Goal: Task Accomplishment & Management: Manage account settings

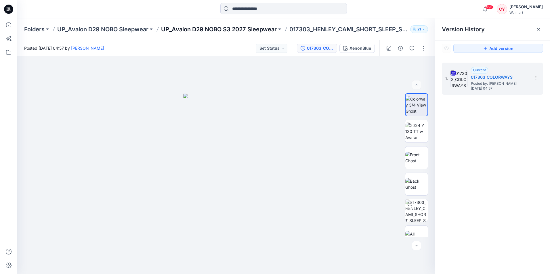
click at [230, 28] on p "UP_Avalon D29 NOBO S3 2027 Sleepwear" at bounding box center [219, 29] width 116 height 8
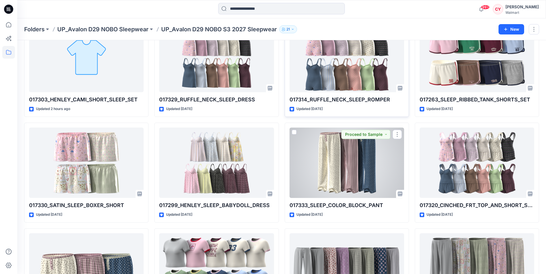
scroll to position [33, 0]
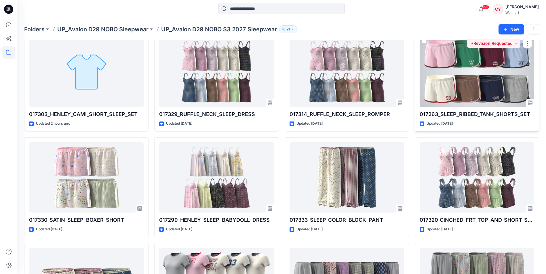
click at [476, 87] on div at bounding box center [476, 72] width 114 height 70
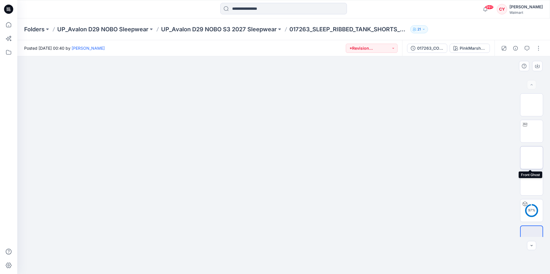
click at [532, 158] on img at bounding box center [532, 158] width 0 height 0
click at [532, 184] on img at bounding box center [532, 184] width 0 height 0
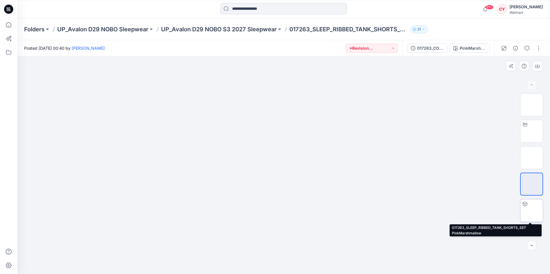
click at [532, 211] on img at bounding box center [532, 211] width 0 height 0
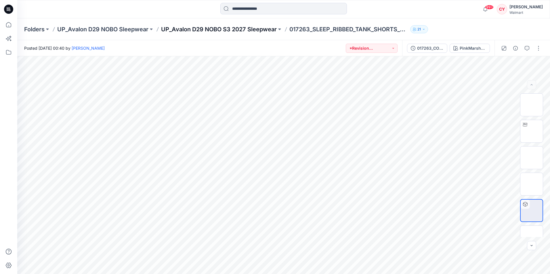
click at [217, 32] on p "UP_Avalon D29 NOBO S3 2027 Sleepwear" at bounding box center [219, 29] width 116 height 8
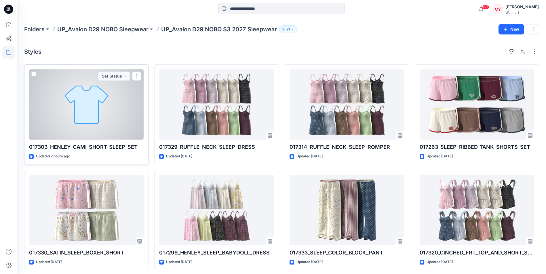
click at [97, 119] on div at bounding box center [86, 104] width 114 height 70
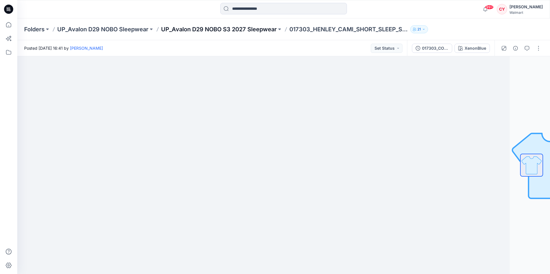
click at [237, 29] on p "UP_Avalon D29 NOBO S3 2027 Sleepwear" at bounding box center [219, 29] width 116 height 8
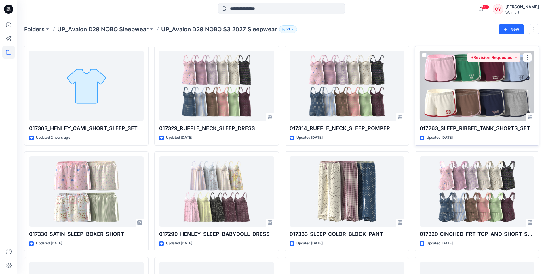
scroll to position [86, 0]
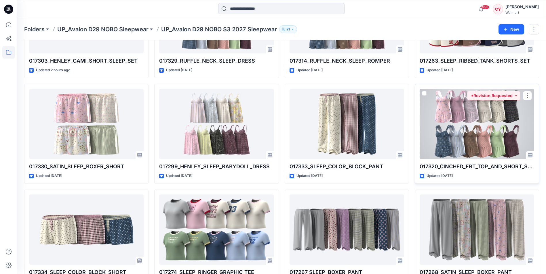
click at [464, 145] on div at bounding box center [476, 124] width 114 height 70
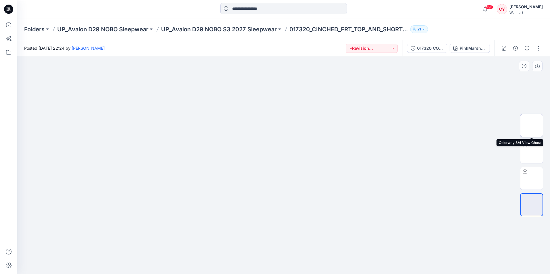
click at [532, 126] on img at bounding box center [532, 126] width 0 height 0
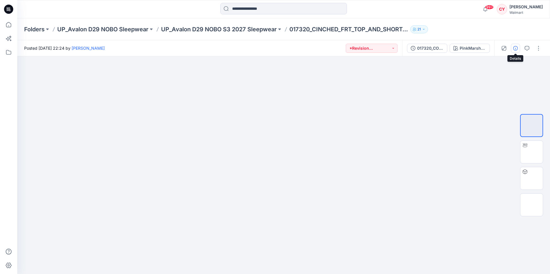
click at [516, 49] on icon "button" at bounding box center [515, 48] width 5 height 5
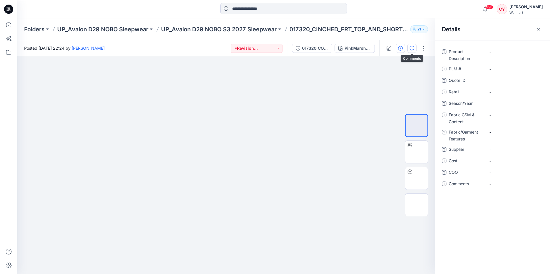
click at [413, 47] on icon "button" at bounding box center [412, 48] width 5 height 5
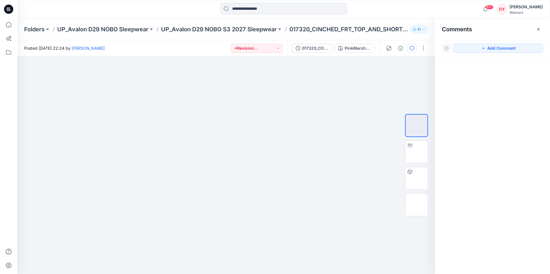
drag, startPoint x: 539, startPoint y: 30, endPoint x: 532, endPoint y: 32, distance: 7.6
click at [539, 30] on icon "button" at bounding box center [538, 29] width 5 height 5
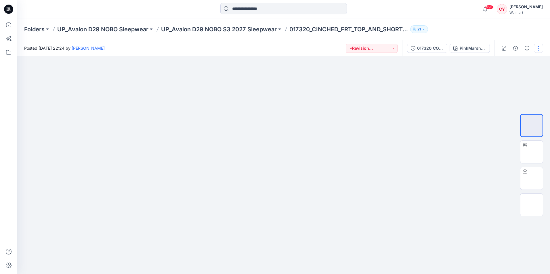
click at [538, 51] on button "button" at bounding box center [538, 48] width 9 height 9
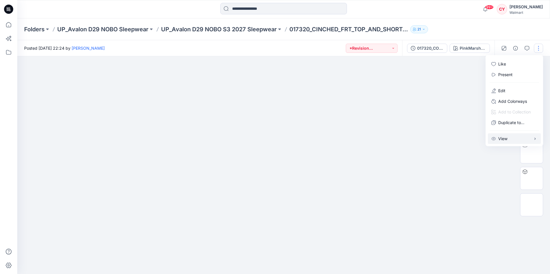
click at [504, 139] on p "View" at bounding box center [502, 139] width 9 height 6
click at [360, 84] on div at bounding box center [283, 165] width 533 height 218
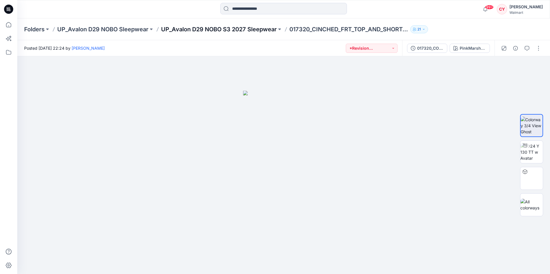
click at [248, 29] on p "UP_Avalon D29 NOBO S3 2027 Sleepwear" at bounding box center [219, 29] width 116 height 8
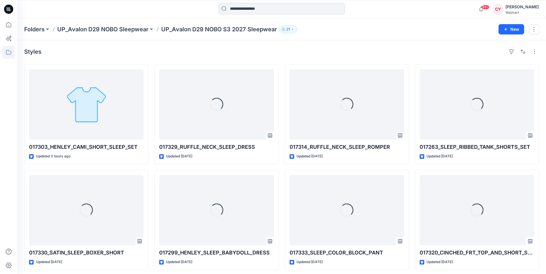
click at [243, 25] on p "UP_Avalon D29 NOBO S3 2027 Sleepwear" at bounding box center [219, 29] width 116 height 8
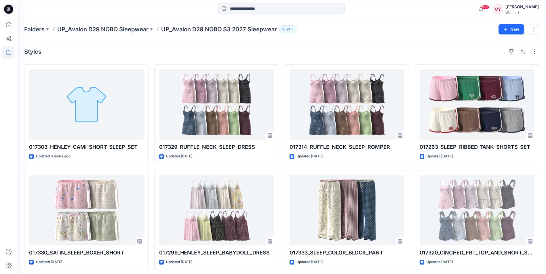
click at [244, 30] on p "UP_Avalon D29 NOBO S3 2027 Sleepwear" at bounding box center [219, 29] width 116 height 8
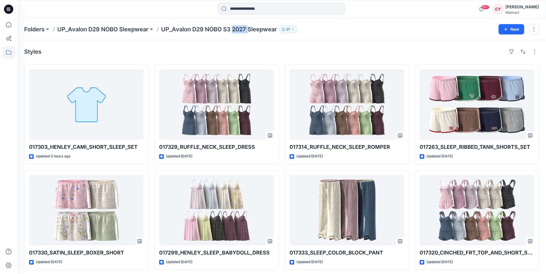
click at [244, 30] on p "UP_Avalon D29 NOBO S3 2027 Sleepwear" at bounding box center [219, 29] width 116 height 8
click at [244, 29] on p "UP_Avalon D29 NOBO S3 2027 Sleepwear" at bounding box center [219, 29] width 116 height 8
copy div "UP_Avalon D29 NOBO S3 2027 Sleepwear 21 New"
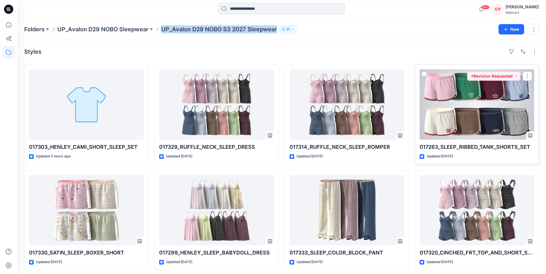
click at [471, 90] on div at bounding box center [476, 104] width 114 height 70
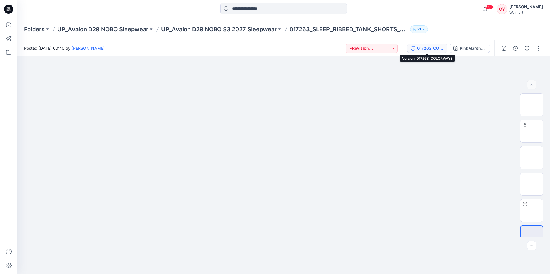
click at [425, 48] on div "017263_COLORWAYS" at bounding box center [430, 48] width 26 height 6
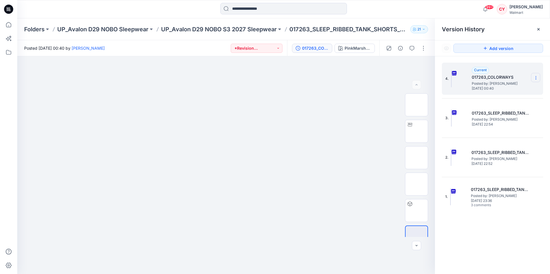
click at [538, 78] on section at bounding box center [535, 77] width 9 height 9
click at [500, 129] on span "Delete Version" at bounding box center [496, 126] width 27 height 7
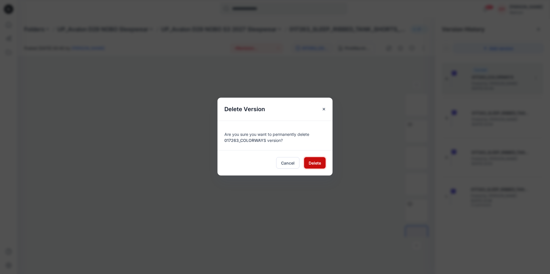
click at [309, 164] on span "Delete" at bounding box center [315, 163] width 12 height 6
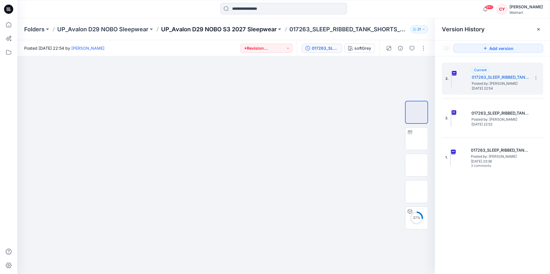
click at [251, 30] on p "UP_Avalon D29 NOBO S3 2027 Sleepwear" at bounding box center [219, 29] width 116 height 8
